Goal: Transaction & Acquisition: Subscribe to service/newsletter

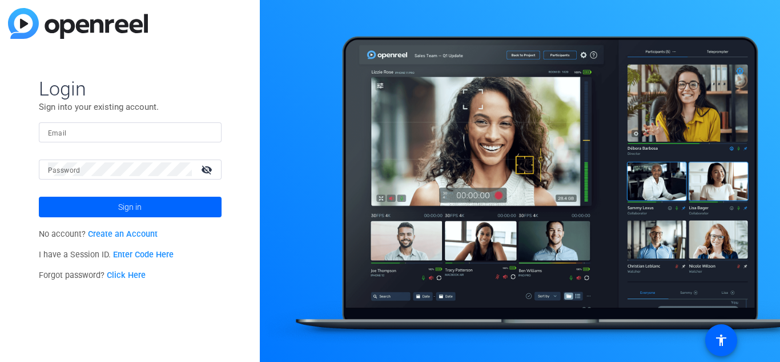
click at [122, 239] on p "No account? Create an Account" at bounding box center [130, 234] width 183 height 21
click at [117, 224] on p "No account? Create an Account" at bounding box center [130, 234] width 183 height 21
click at [114, 232] on link "Create an Account" at bounding box center [123, 234] width 70 height 10
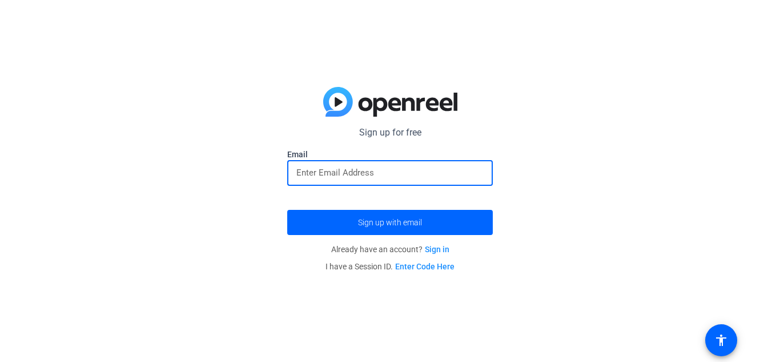
click at [377, 174] on input "email" at bounding box center [389, 173] width 187 height 14
